Goal: Obtain resource: Obtain resource

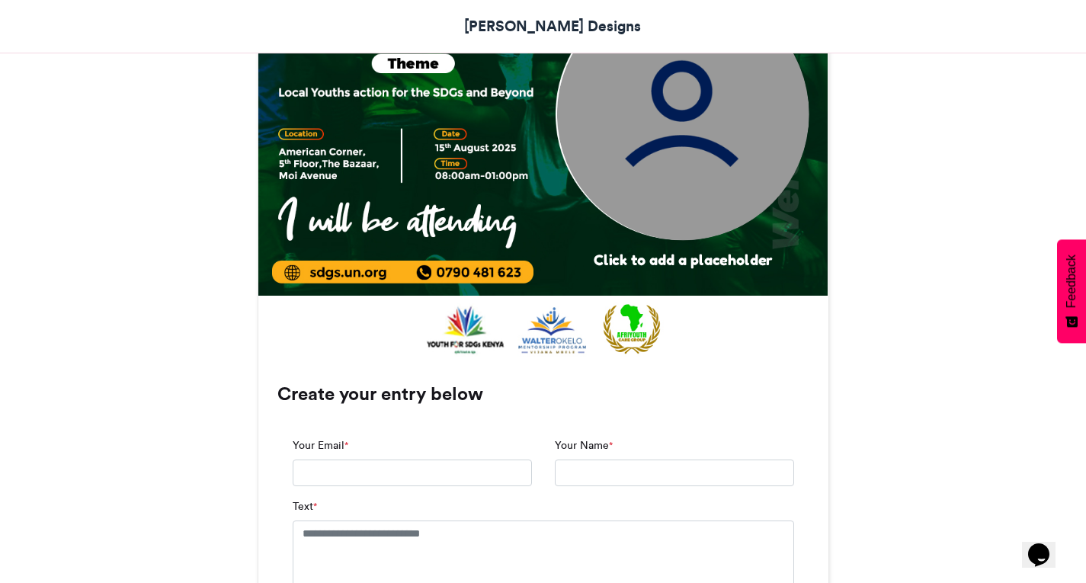
scroll to position [686, 0]
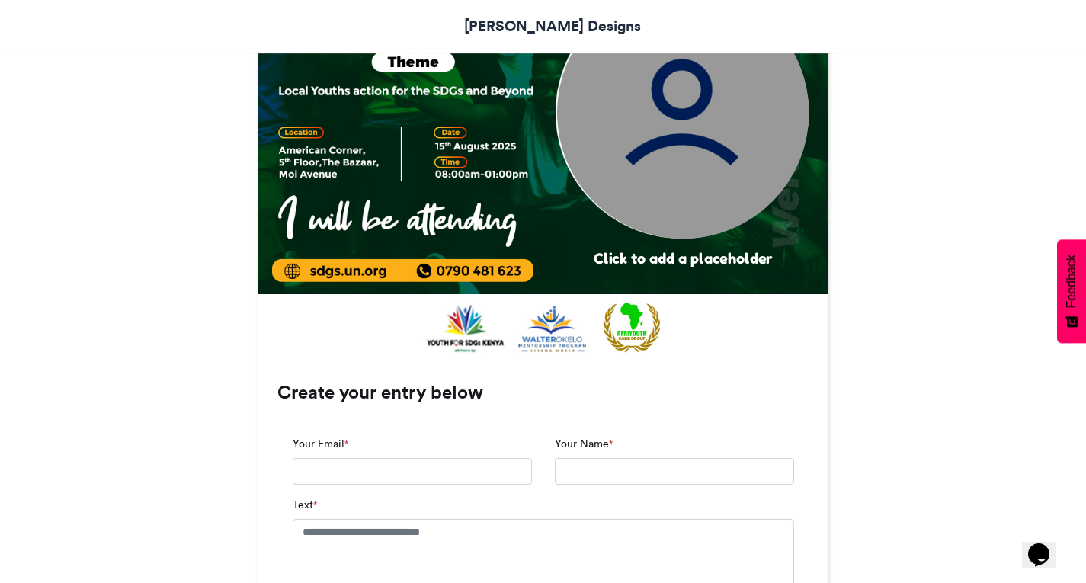
click at [692, 151] on img at bounding box center [682, 112] width 252 height 252
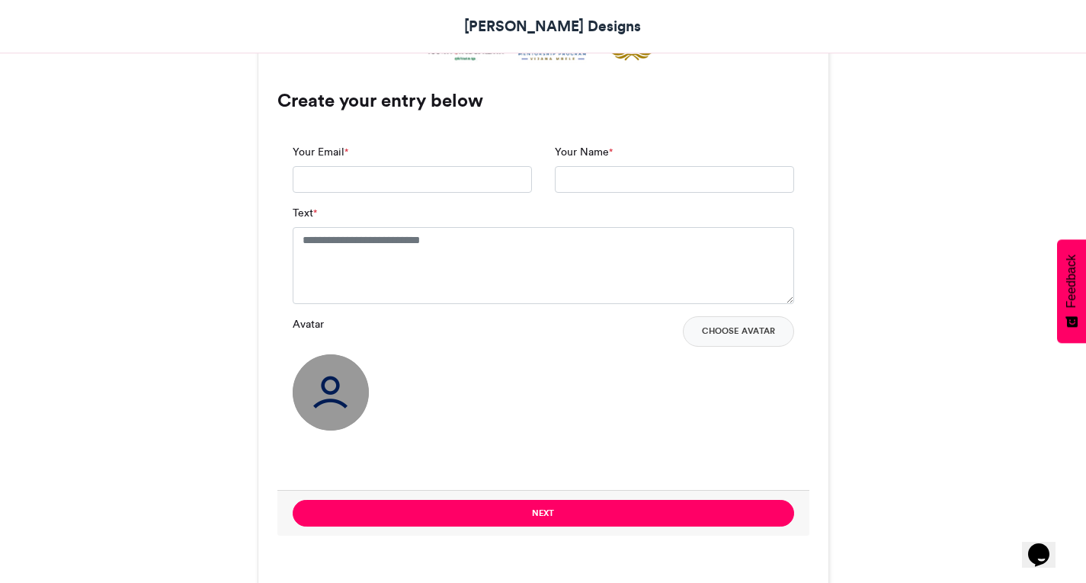
scroll to position [838, 0]
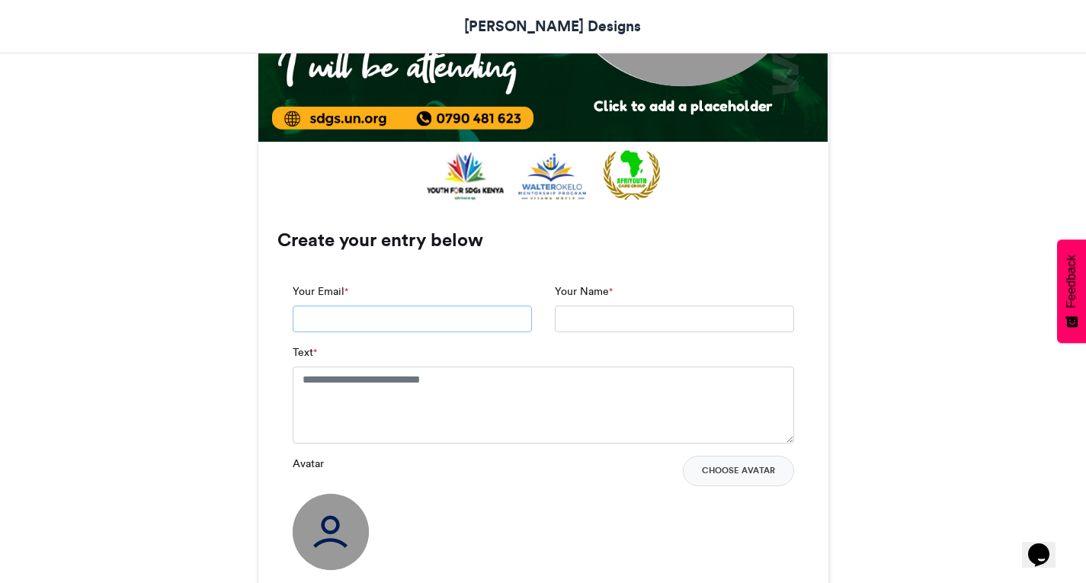
click at [350, 325] on input "Your Email *" at bounding box center [412, 319] width 239 height 27
type input "**********"
click at [594, 317] on input "Your Name *" at bounding box center [674, 319] width 239 height 27
type input "*"
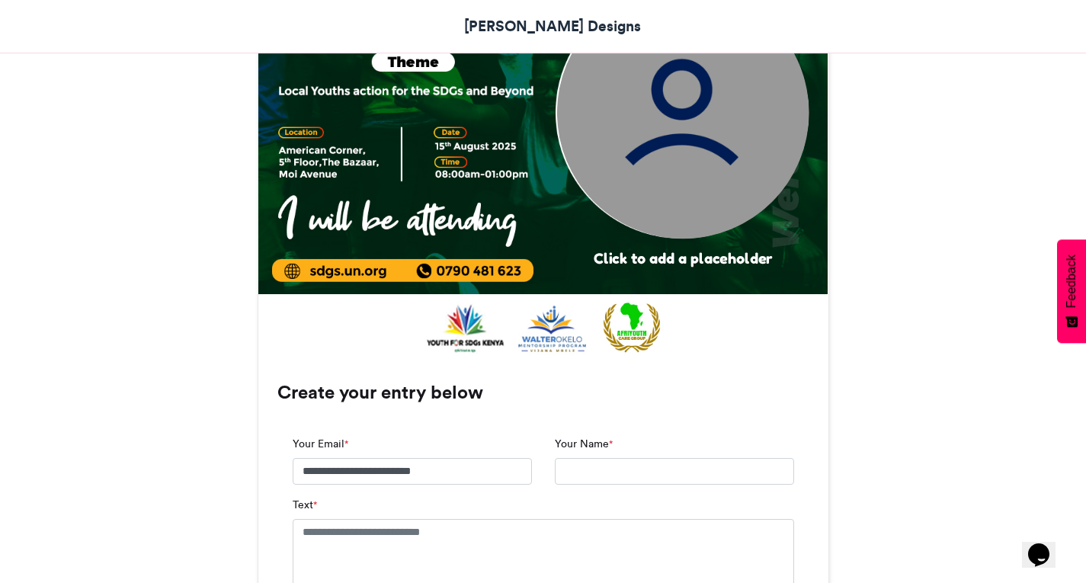
click at [649, 260] on div "Click to add a placeholder" at bounding box center [683, 258] width 267 height 20
click at [684, 130] on img at bounding box center [682, 112] width 252 height 252
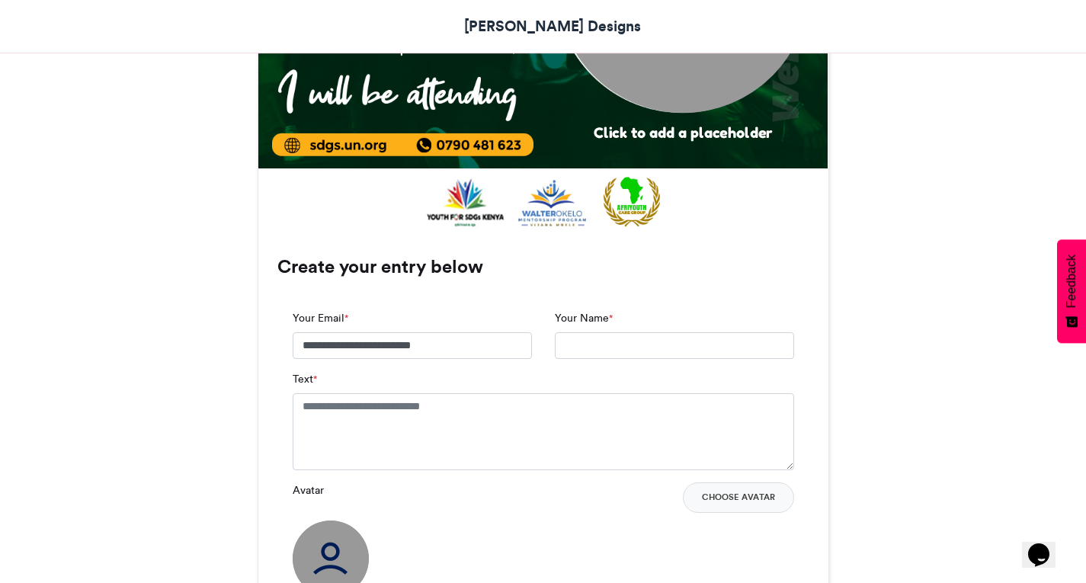
scroll to position [838, 0]
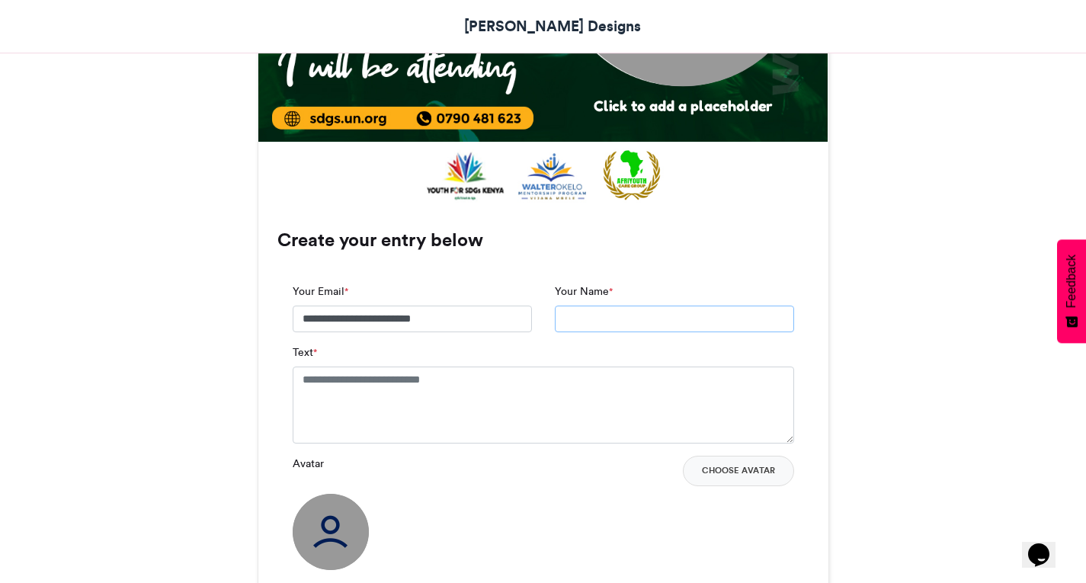
click at [573, 324] on input "Your Name *" at bounding box center [674, 319] width 239 height 27
type input "**********"
click at [423, 397] on textarea "Text *" at bounding box center [544, 405] width 502 height 76
click at [373, 393] on textarea "Text *" at bounding box center [544, 405] width 502 height 76
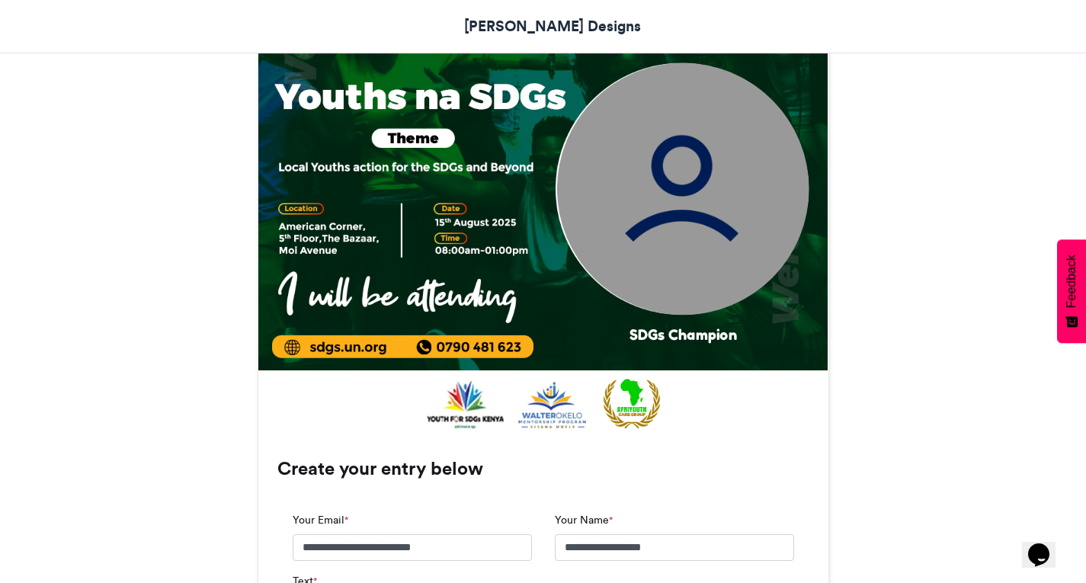
scroll to position [762, 0]
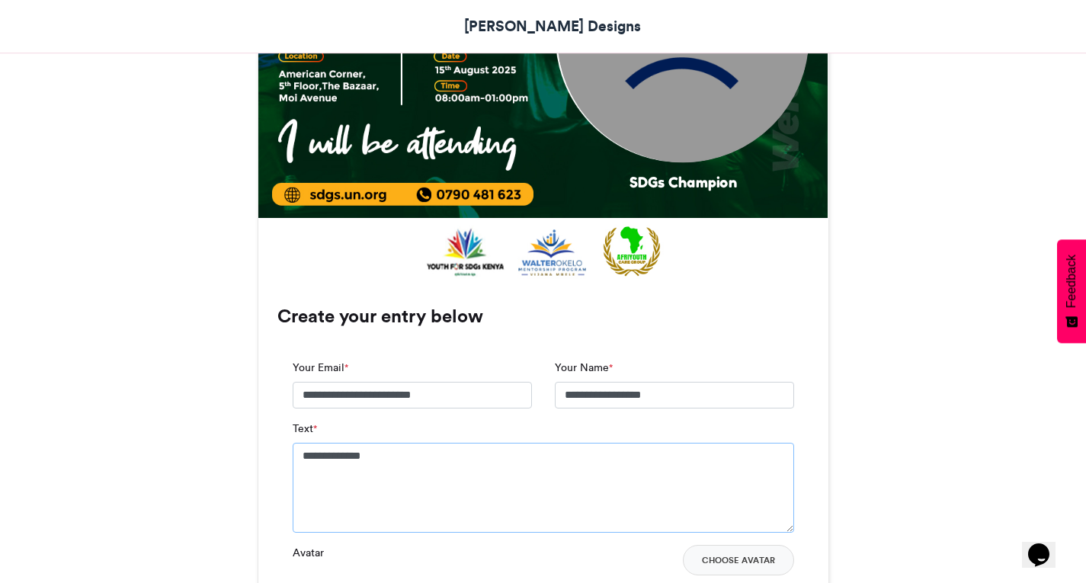
click at [303, 460] on textarea "**********" at bounding box center [544, 488] width 502 height 90
type textarea "**********"
click at [238, 465] on div "INTERNATIONAL YOUTH DAY 2025 Peter Designs 2 days ago 13 Views 7 Entries 1 Comm…" at bounding box center [543, 305] width 869 height 1646
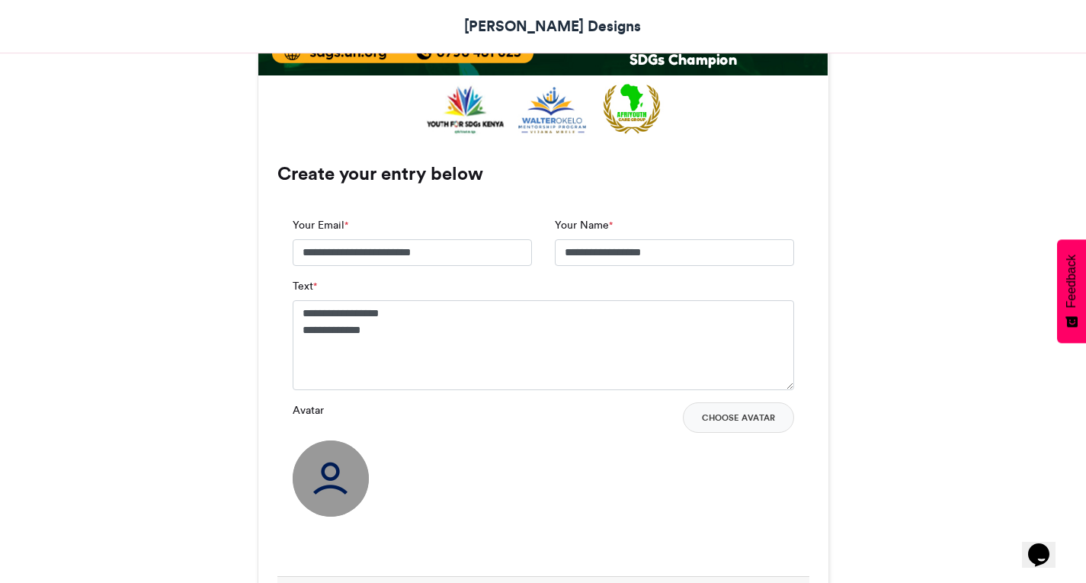
scroll to position [915, 0]
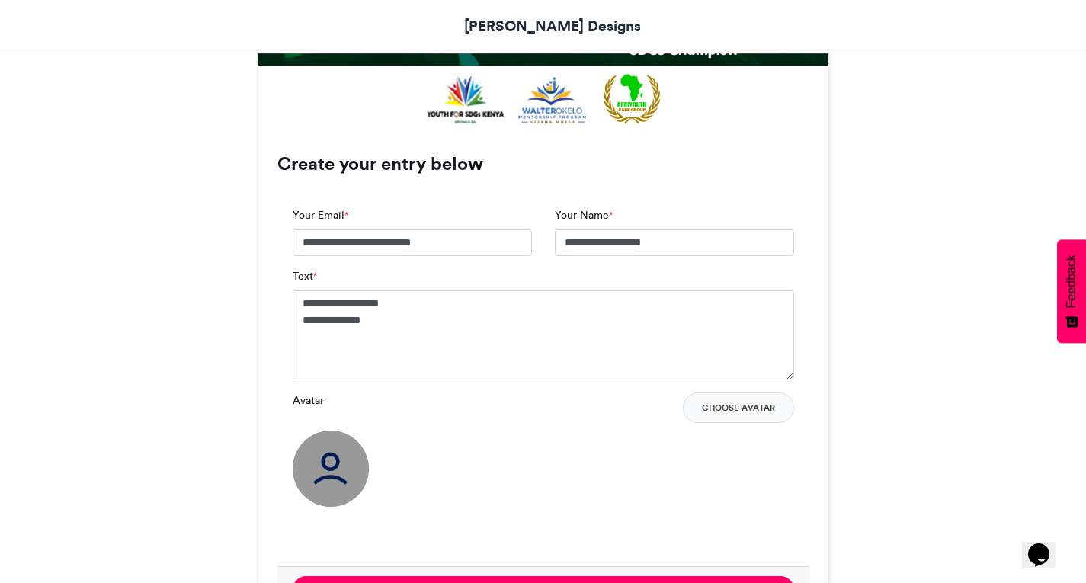
click at [328, 467] on img at bounding box center [331, 469] width 76 height 76
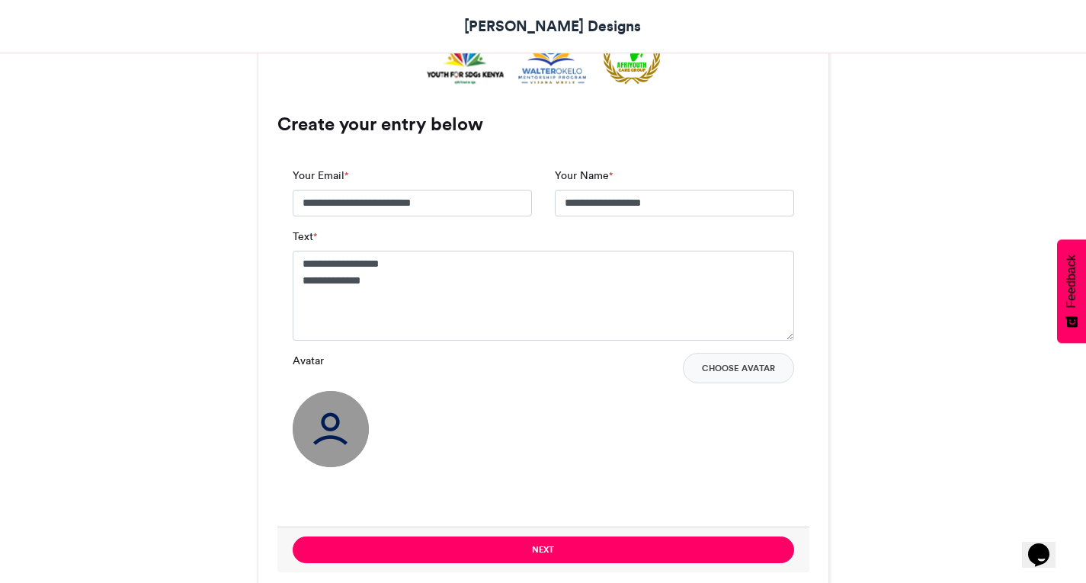
scroll to position [991, 0]
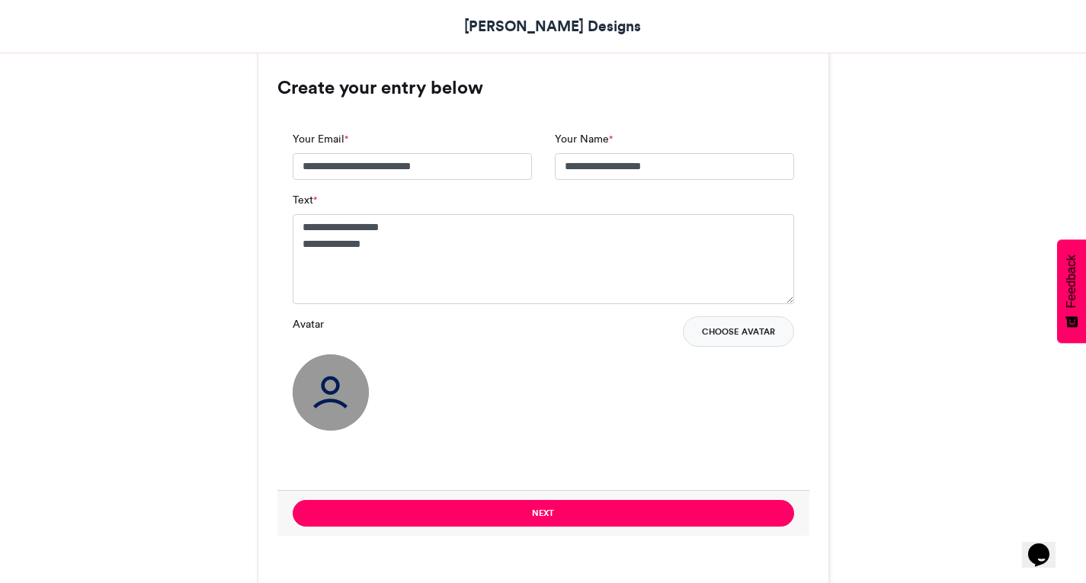
click at [739, 327] on button "Choose Avatar" at bounding box center [738, 331] width 111 height 30
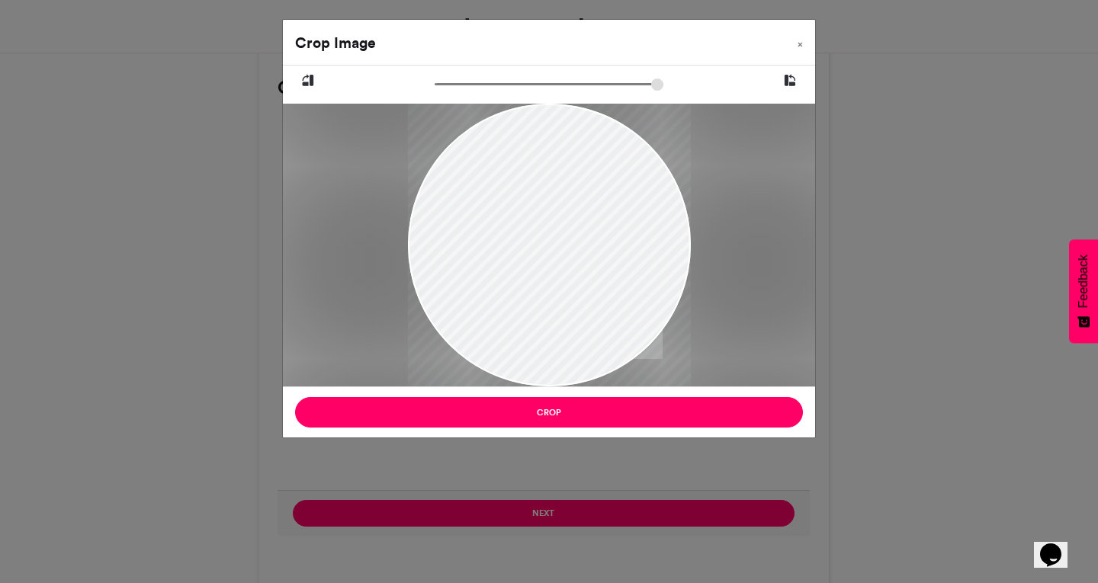
drag, startPoint x: 538, startPoint y: 239, endPoint x: 541, endPoint y: 202, distance: 36.7
click at [541, 202] on div at bounding box center [549, 245] width 283 height 283
drag, startPoint x: 442, startPoint y: 86, endPoint x: 492, endPoint y: 83, distance: 50.4
type input "****"
click at [492, 83] on input "zoom" at bounding box center [548, 84] width 229 height 14
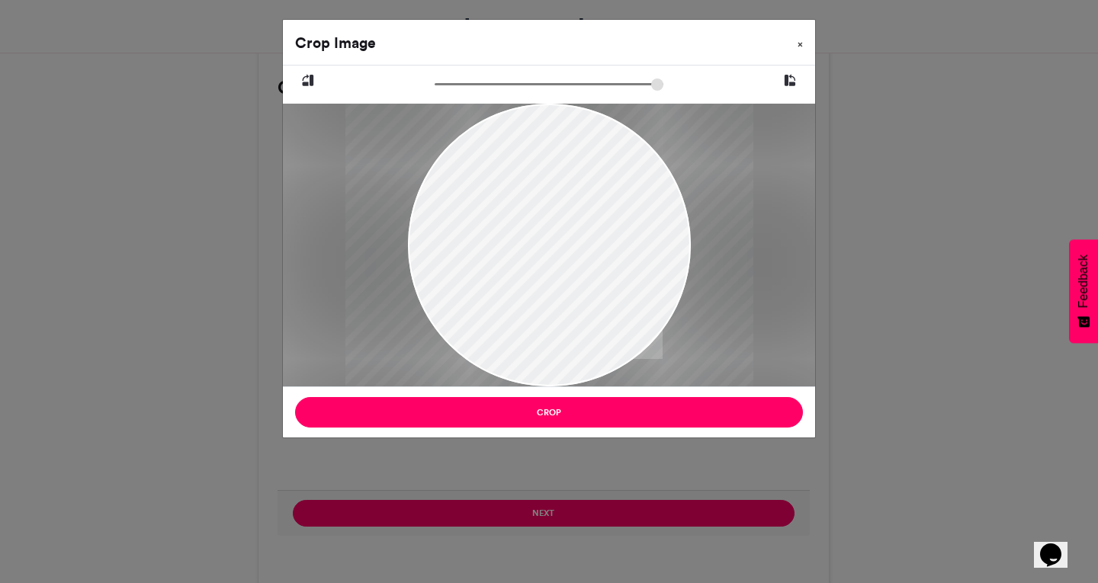
click at [800, 42] on span "×" at bounding box center [799, 44] width 5 height 9
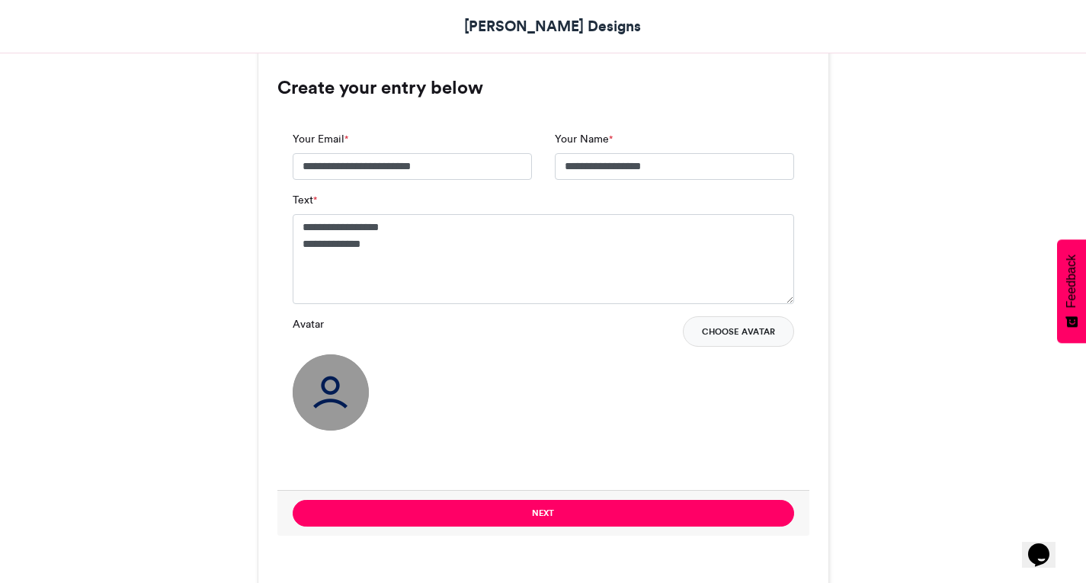
click at [724, 328] on button "Choose Avatar" at bounding box center [738, 331] width 111 height 30
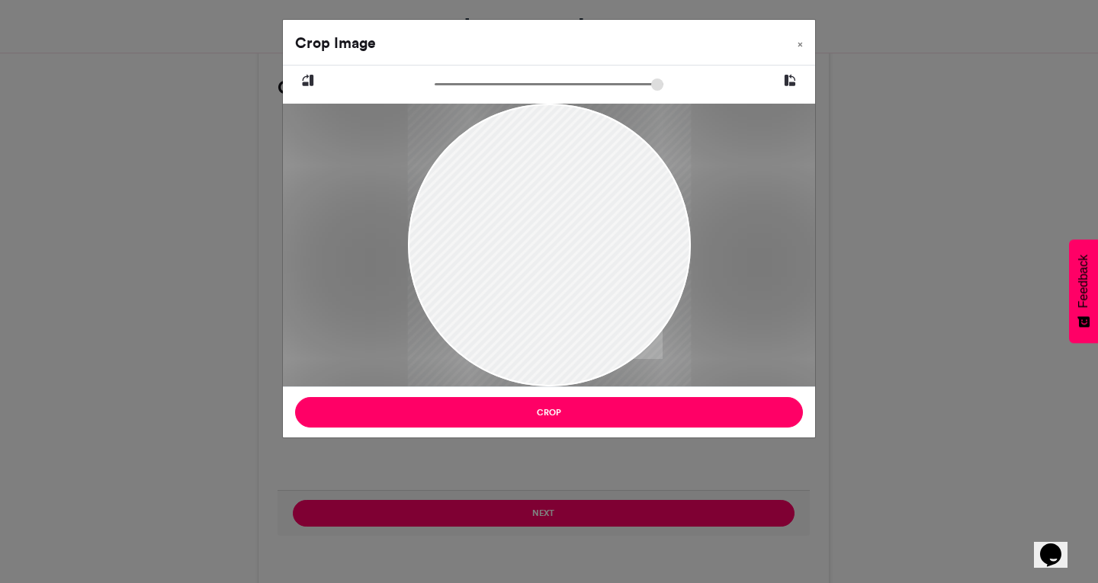
drag, startPoint x: 525, startPoint y: 264, endPoint x: 510, endPoint y: 255, distance: 17.8
click at [510, 255] on div at bounding box center [549, 245] width 284 height 283
drag, startPoint x: 585, startPoint y: 244, endPoint x: 558, endPoint y: 239, distance: 27.2
click at [558, 239] on div at bounding box center [549, 245] width 284 height 283
drag, startPoint x: 547, startPoint y: 159, endPoint x: 599, endPoint y: 157, distance: 52.6
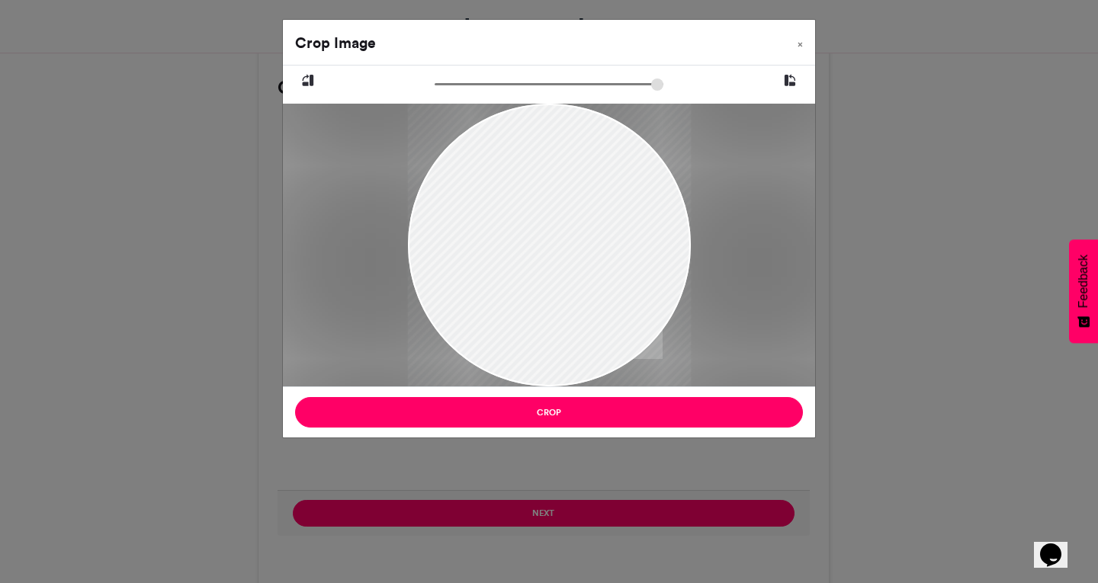
click at [599, 159] on div at bounding box center [549, 245] width 284 height 283
click at [447, 87] on input "zoom" at bounding box center [548, 84] width 229 height 14
drag, startPoint x: 542, startPoint y: 282, endPoint x: 511, endPoint y: 276, distance: 31.1
click at [511, 276] on div at bounding box center [535, 233] width 309 height 309
drag, startPoint x: 558, startPoint y: 249, endPoint x: 524, endPoint y: 252, distance: 33.6
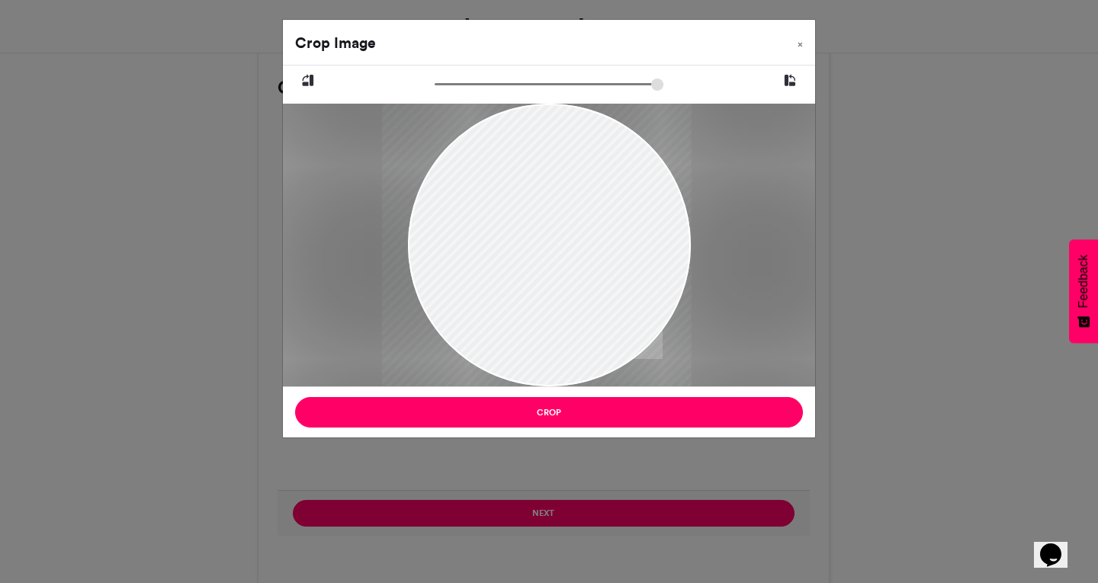
click at [525, 254] on div at bounding box center [535, 238] width 309 height 309
type input "******"
click at [445, 84] on input "zoom" at bounding box center [548, 84] width 229 height 14
drag, startPoint x: 568, startPoint y: 260, endPoint x: 519, endPoint y: 258, distance: 48.8
click at [519, 258] on div at bounding box center [538, 239] width 303 height 302
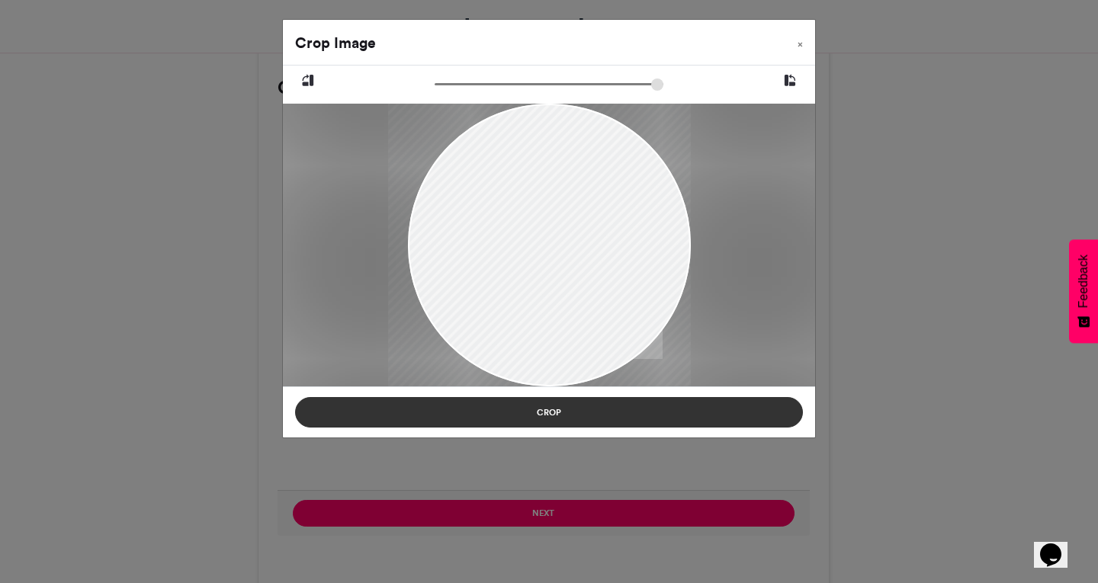
click at [532, 411] on button "Crop" at bounding box center [549, 412] width 508 height 30
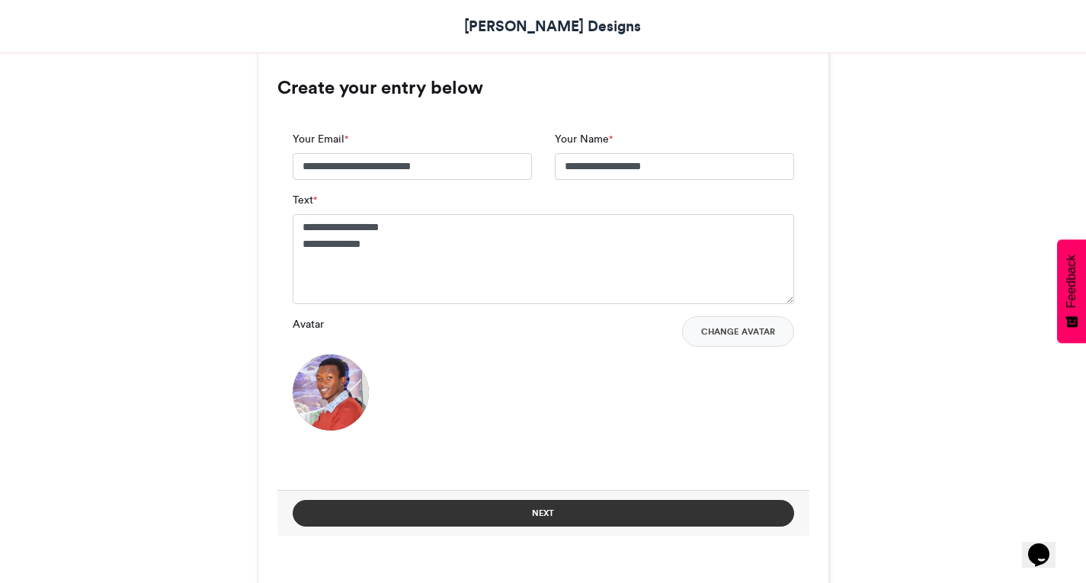
click at [518, 511] on button "Next" at bounding box center [544, 513] width 502 height 27
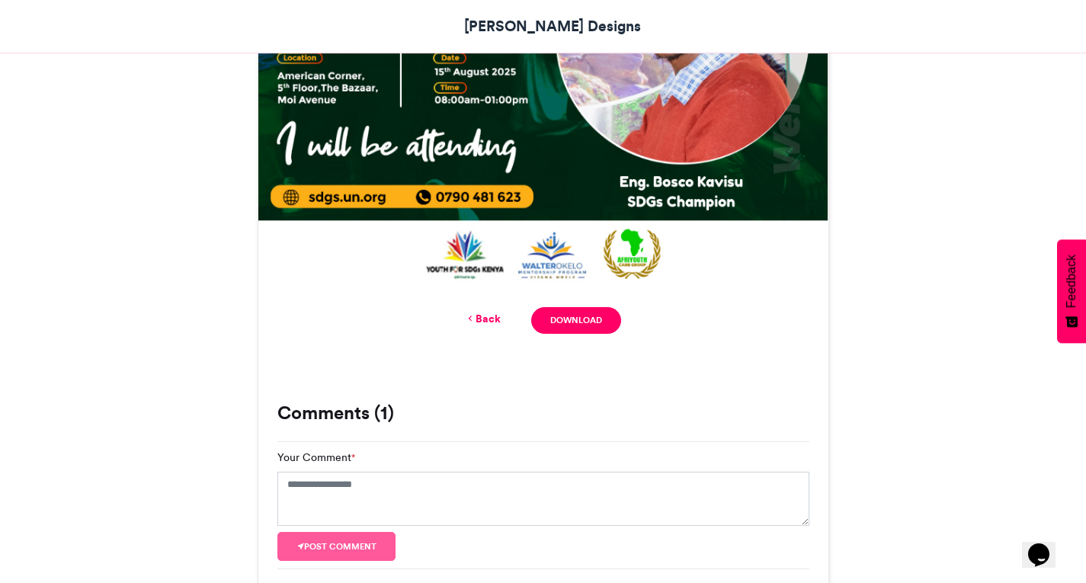
scroll to position [745, 0]
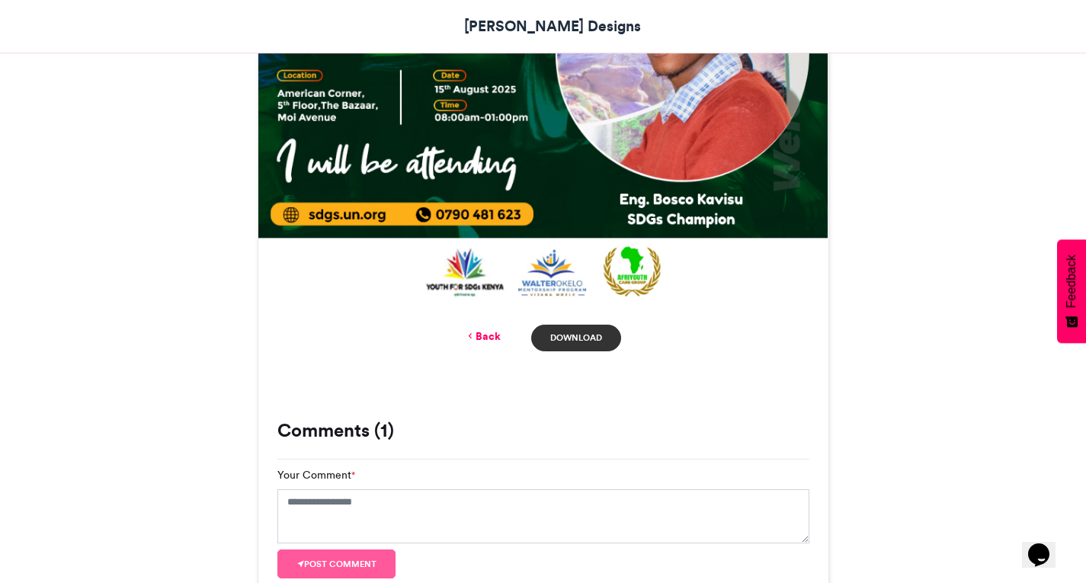
click at [573, 335] on link "Download" at bounding box center [575, 338] width 89 height 27
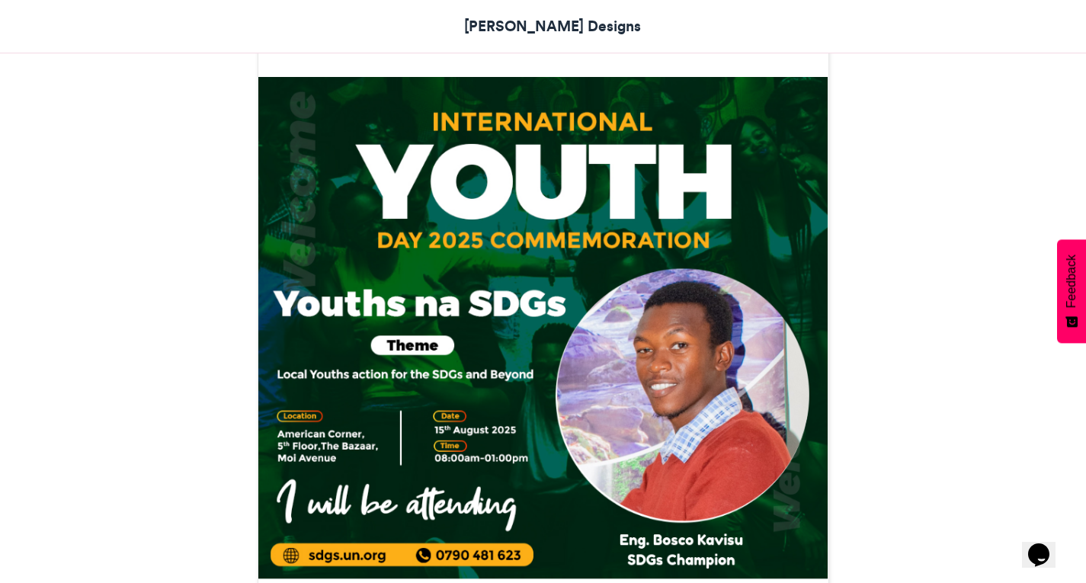
scroll to position [440, 0]
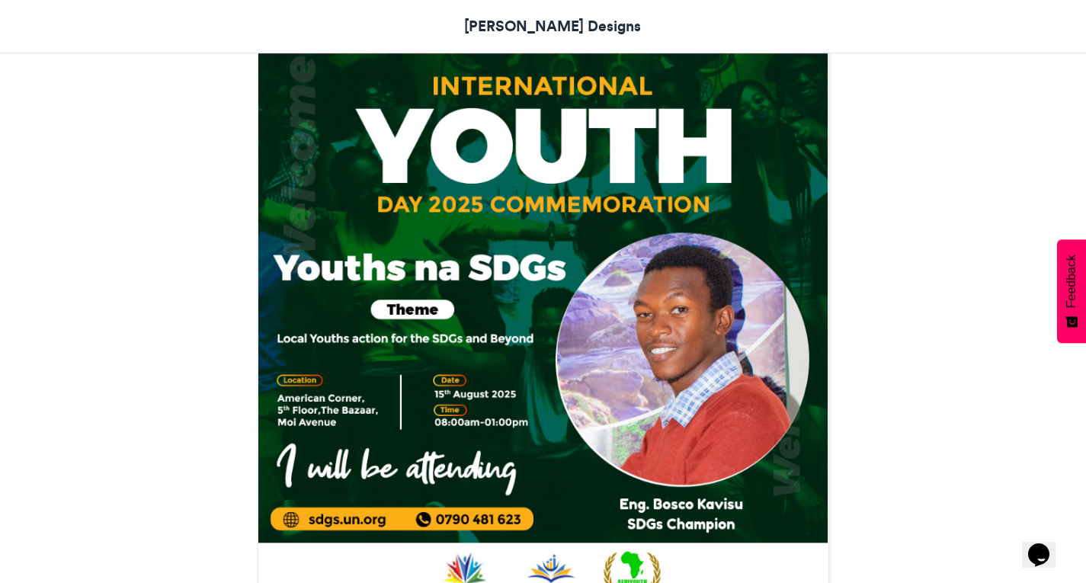
click at [555, 22] on link "Peter Designs" at bounding box center [543, 26] width 196 height 22
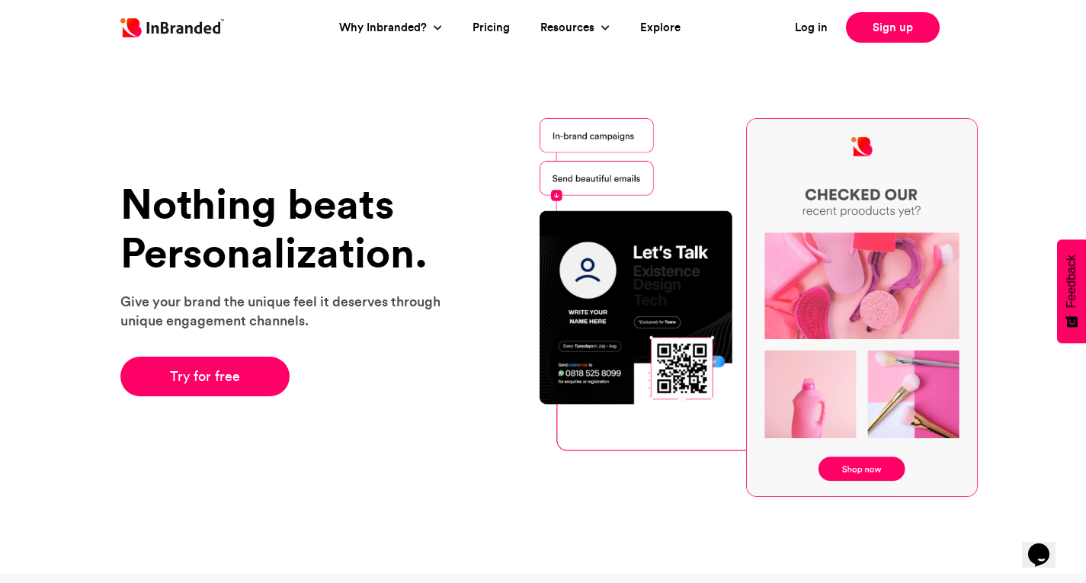
click at [154, 35] on img at bounding box center [172, 27] width 104 height 19
click at [490, 24] on link "Pricing" at bounding box center [491, 28] width 37 height 18
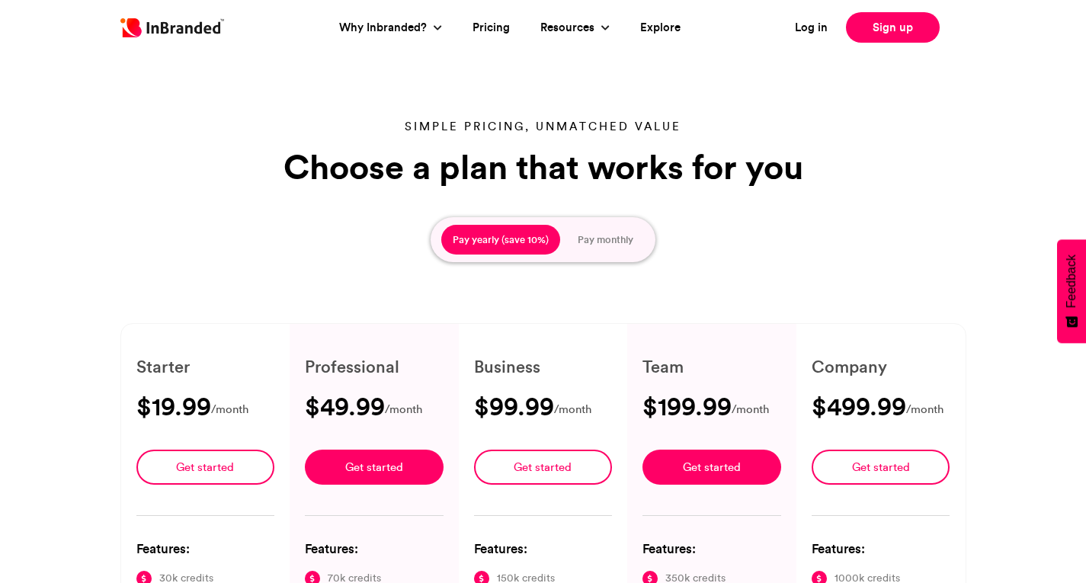
type input "****"
click at [204, 21] on img at bounding box center [172, 27] width 104 height 19
